Goal: Find specific page/section: Find specific page/section

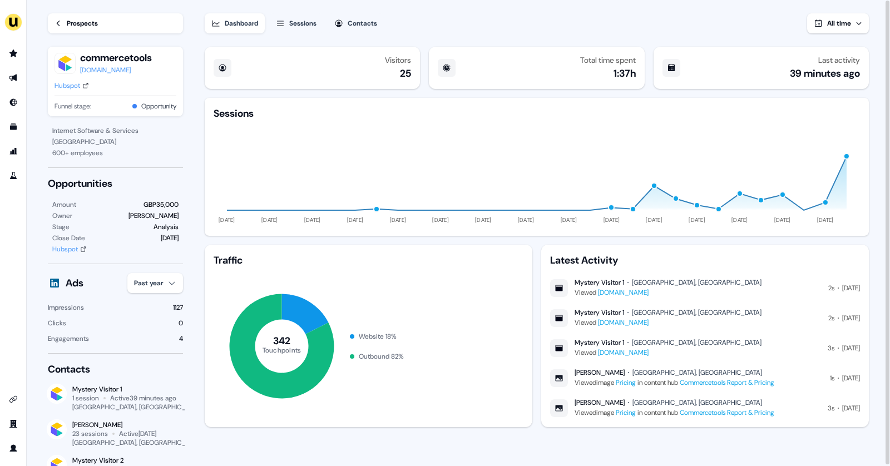
click at [63, 19] on link "Prospects" at bounding box center [115, 23] width 135 height 20
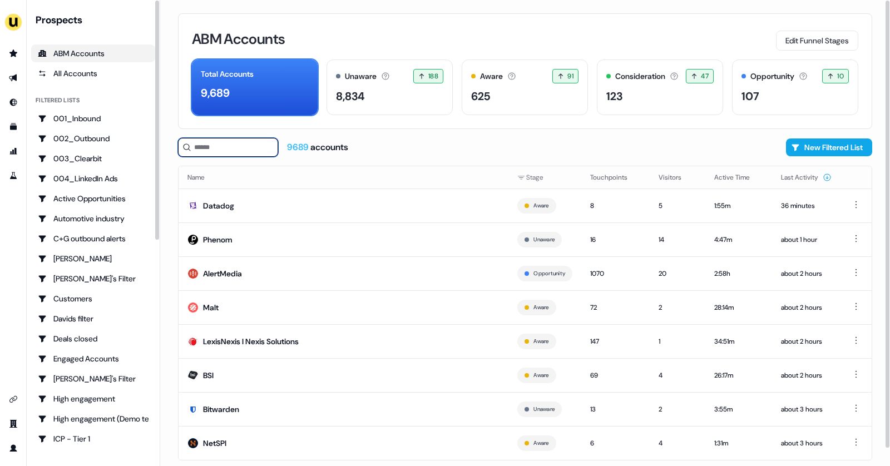
click at [199, 146] on input at bounding box center [228, 147] width 100 height 19
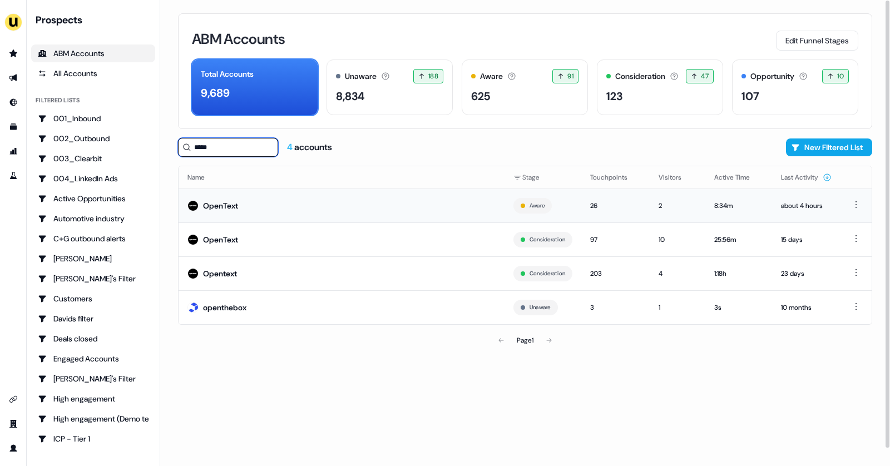
type input "*****"
click at [249, 205] on td "OpenText" at bounding box center [342, 206] width 326 height 34
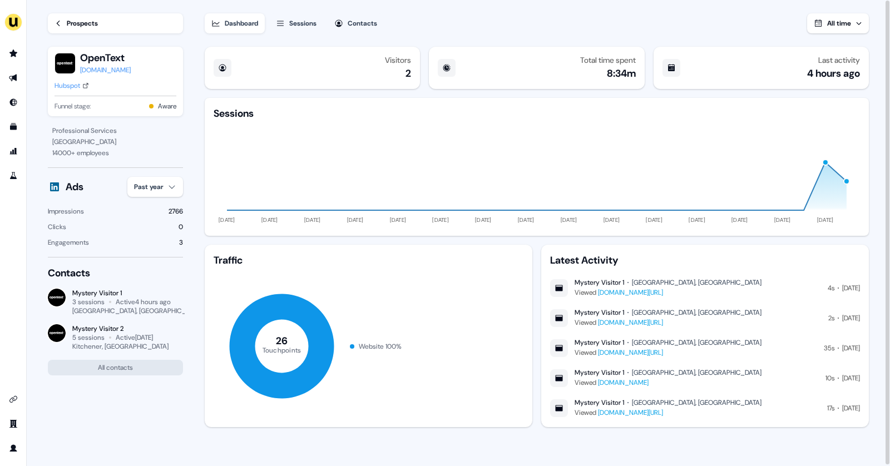
click at [23, 78] on li "side nav menu" at bounding box center [13, 78] width 26 height 18
click at [14, 79] on icon "Go to outbound experience" at bounding box center [13, 78] width 8 height 7
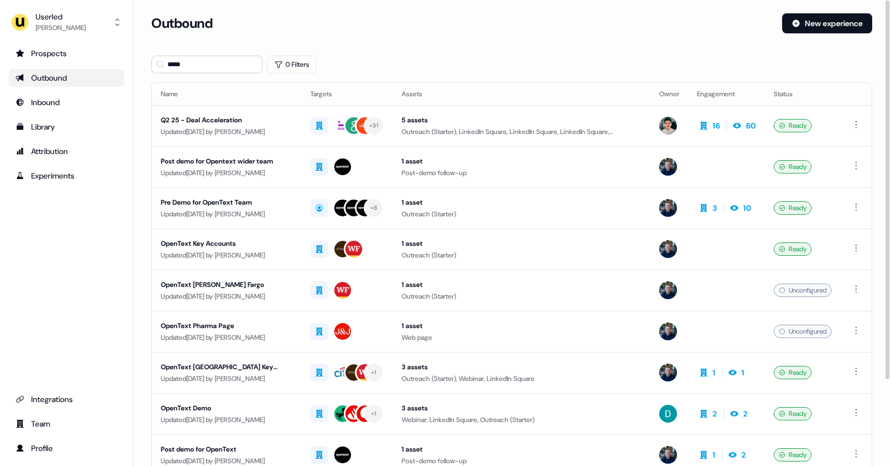
click at [85, 64] on ul "Prospects Outbound Inbound Library Attribution Experiments" at bounding box center [66, 115] width 115 height 140
click at [70, 59] on link "Prospects" at bounding box center [66, 54] width 115 height 18
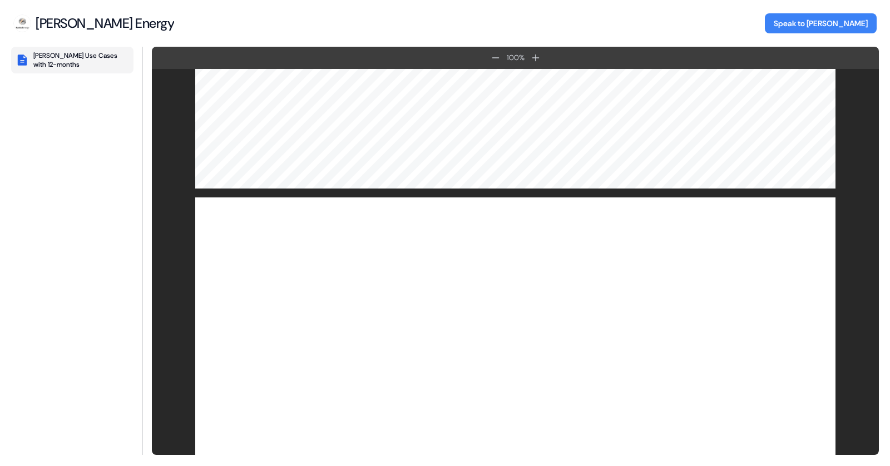
scroll to position [1825, 0]
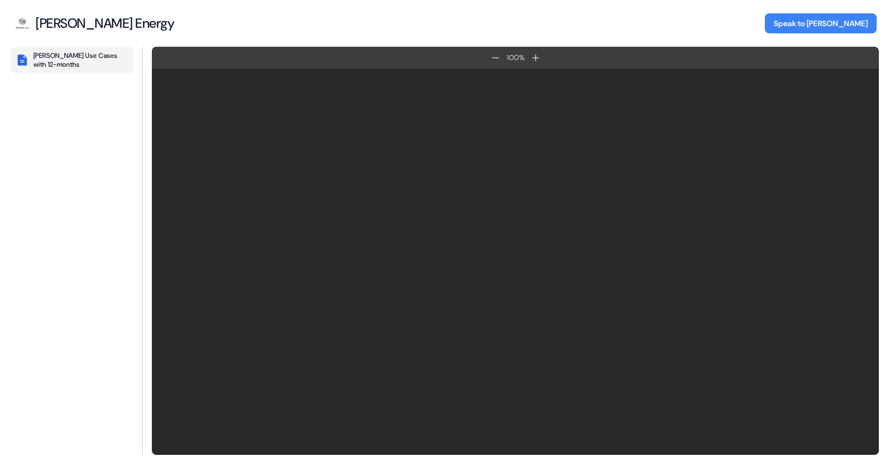
scroll to position [1825, 0]
